Goal: Find specific page/section: Find specific page/section

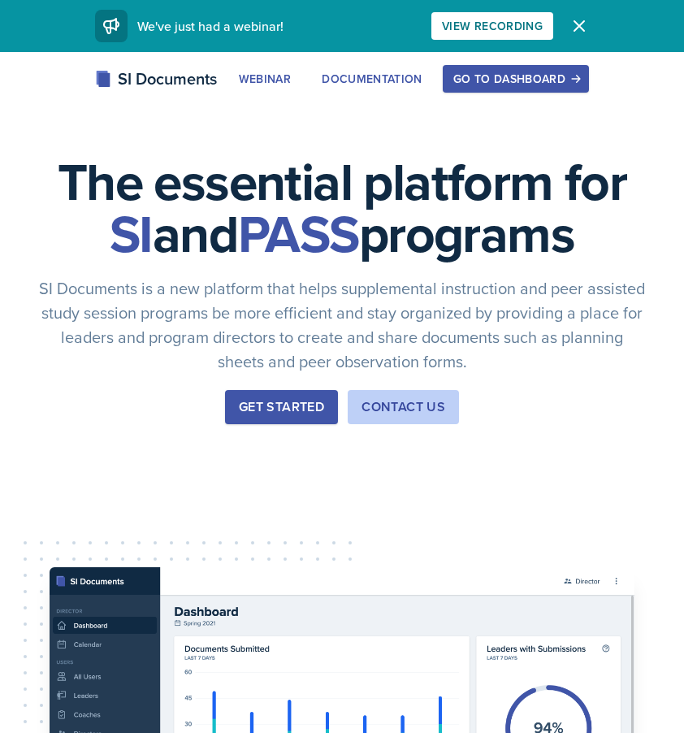
click at [517, 84] on div "Go to Dashboard" at bounding box center [515, 78] width 125 height 13
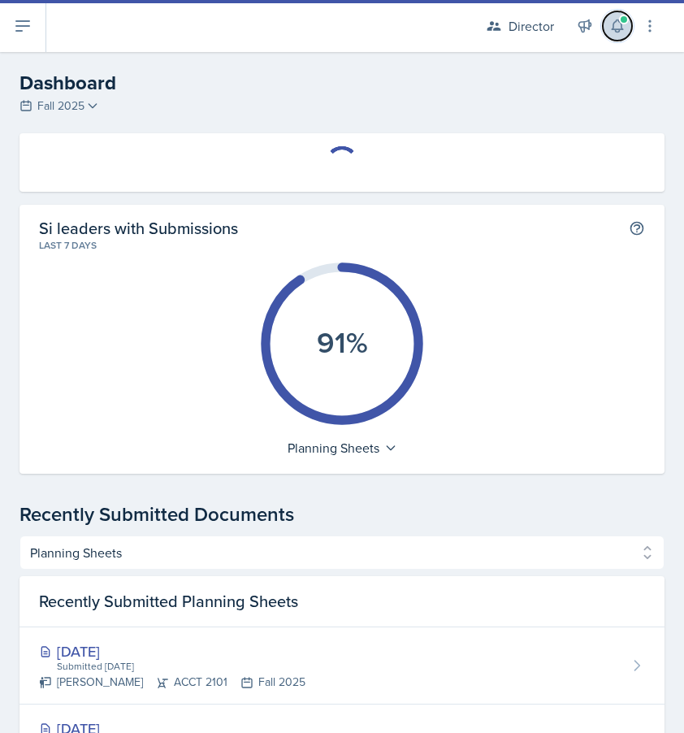
click at [617, 35] on button at bounding box center [617, 25] width 29 height 29
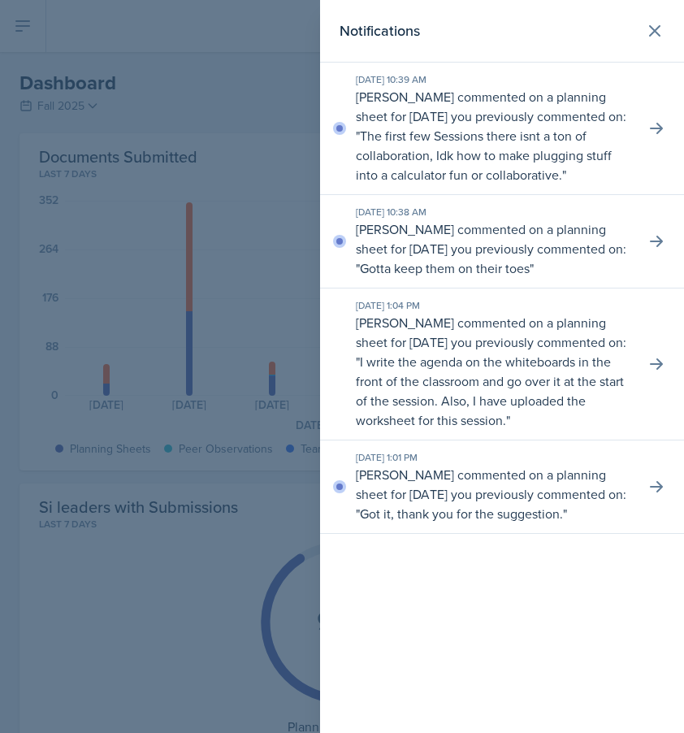
click at [262, 80] on div at bounding box center [342, 366] width 684 height 733
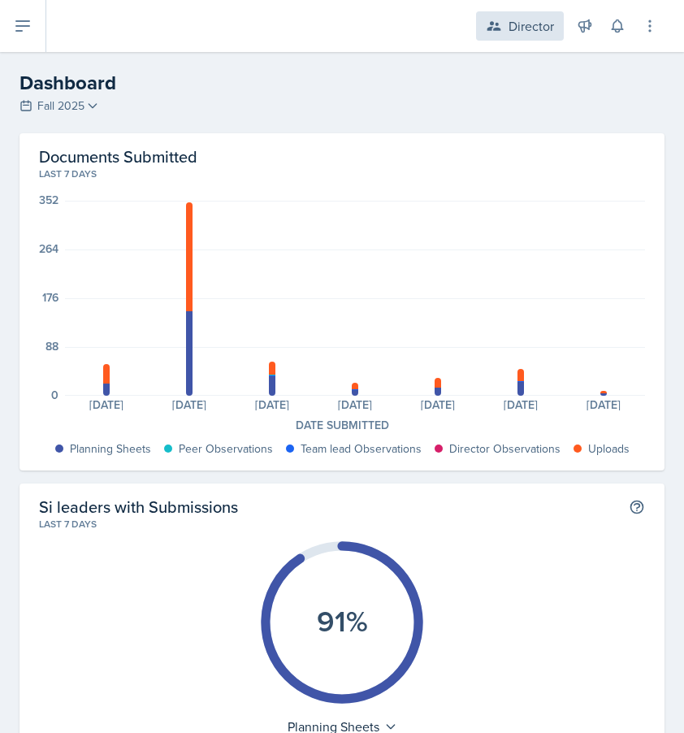
click at [535, 26] on div "Director" at bounding box center [531, 25] width 45 height 19
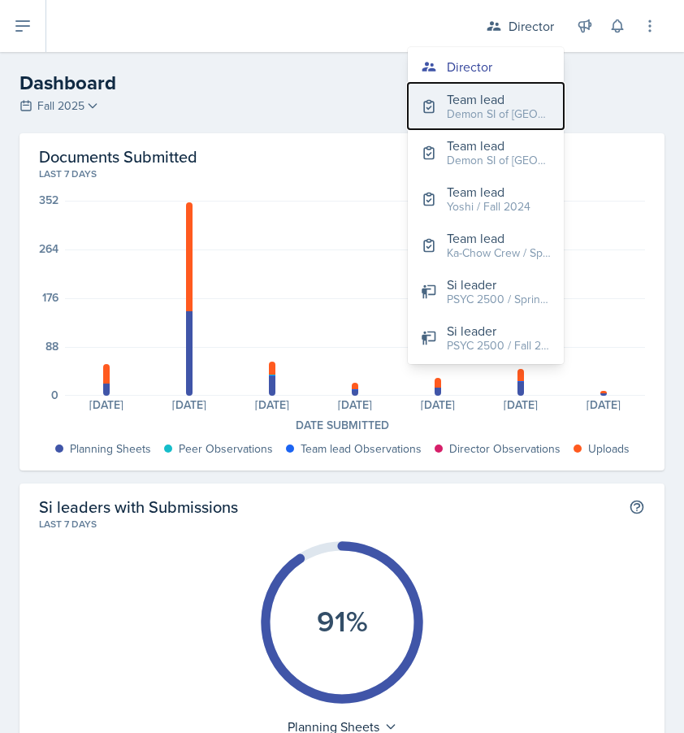
click at [495, 119] on div "Demon SI of [GEOGRAPHIC_DATA] / Fall 2025" at bounding box center [499, 114] width 104 height 17
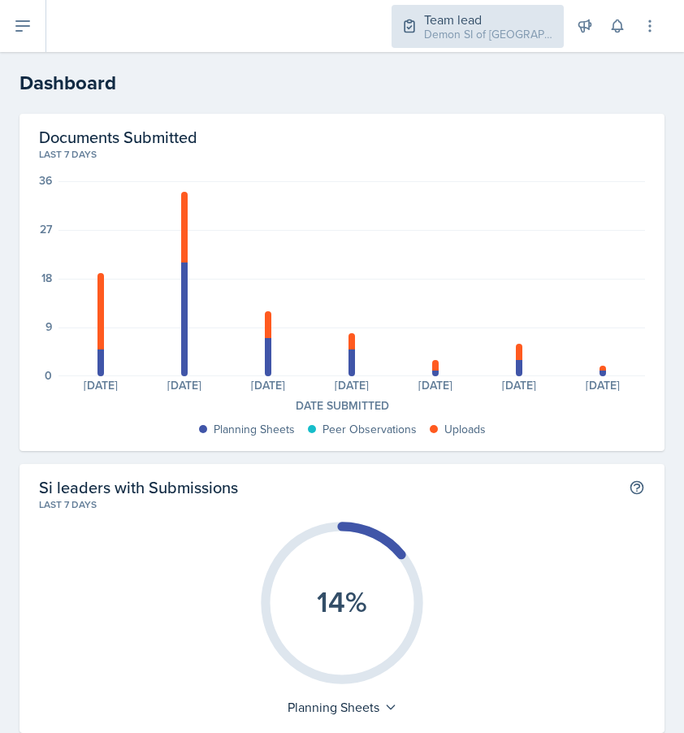
click at [512, 30] on div "Demon SI of [GEOGRAPHIC_DATA] / Fall 2025" at bounding box center [489, 34] width 130 height 17
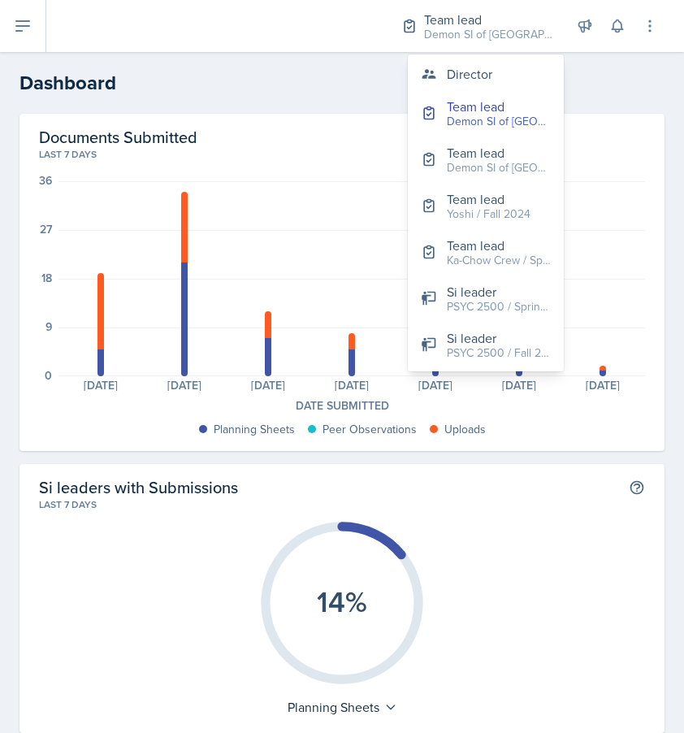
click at [350, 56] on header "Dashboard" at bounding box center [342, 83] width 684 height 62
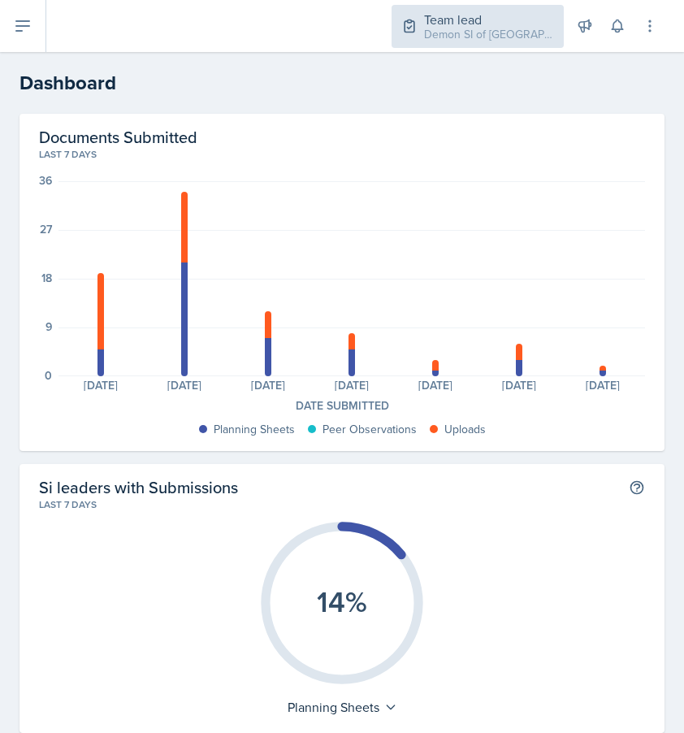
click at [513, 41] on div "Demon SI of [GEOGRAPHIC_DATA] / Fall 2025" at bounding box center [489, 34] width 130 height 17
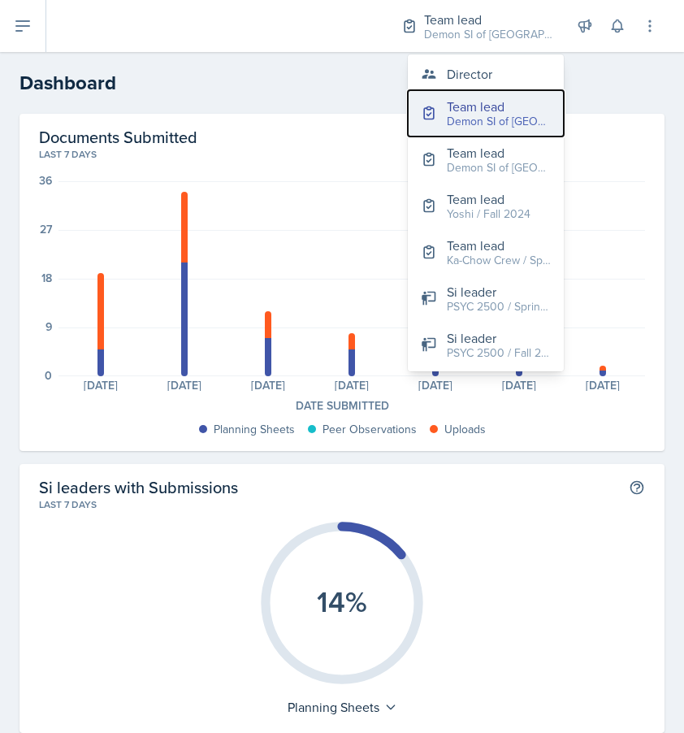
click at [465, 92] on button "Team lead Demon SI of [GEOGRAPHIC_DATA] / Fall 2025" at bounding box center [486, 113] width 156 height 46
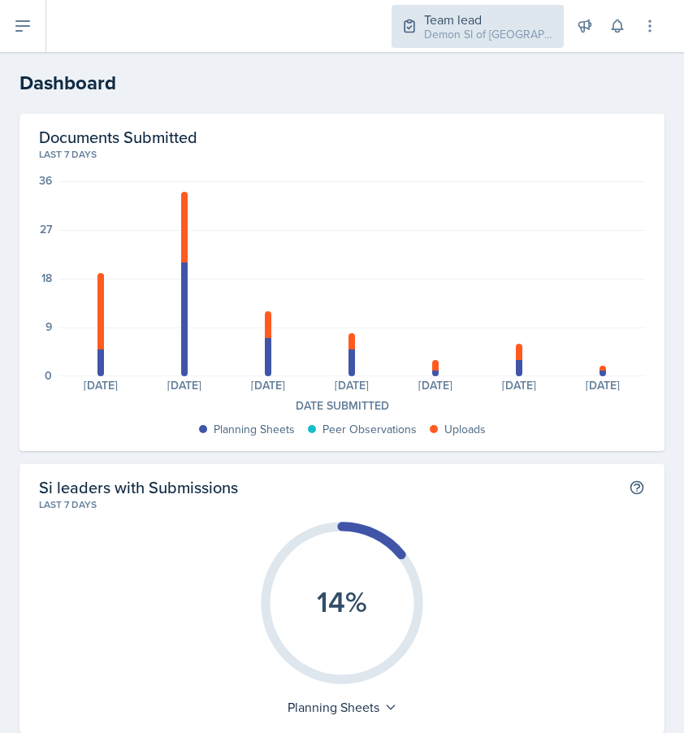
click at [491, 36] on div "Demon SI of [GEOGRAPHIC_DATA] / Fall 2025" at bounding box center [489, 34] width 130 height 17
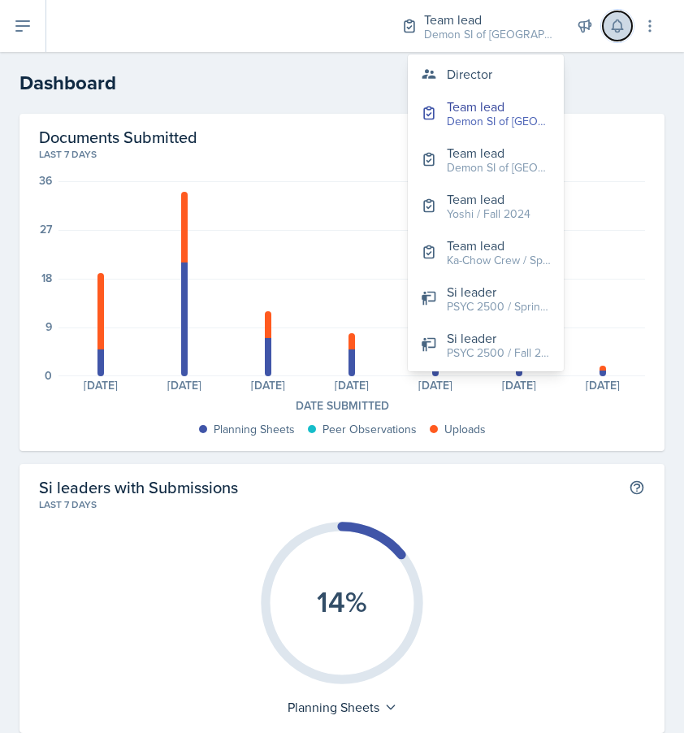
click at [613, 25] on icon at bounding box center [617, 26] width 11 height 12
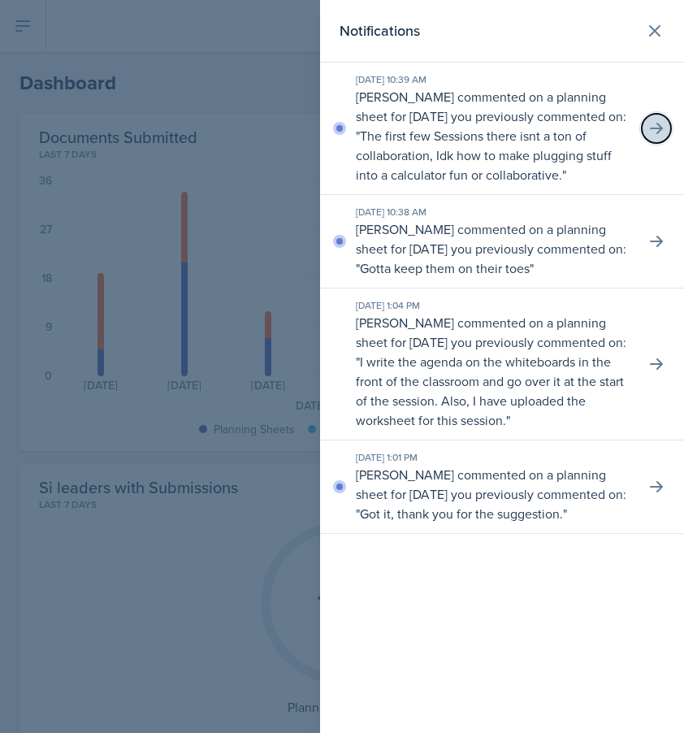
click at [642, 133] on button at bounding box center [656, 128] width 29 height 29
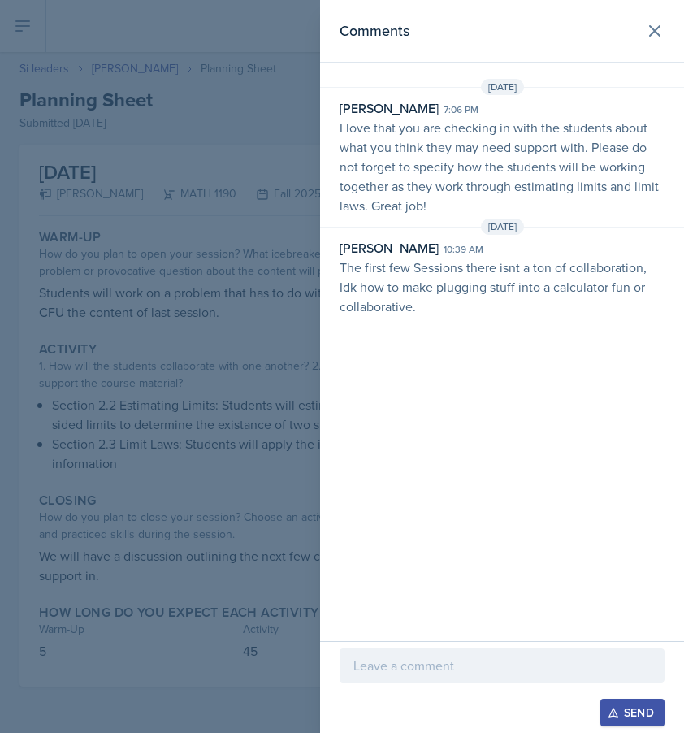
click at [246, 217] on div at bounding box center [342, 366] width 684 height 733
